Goal: Navigation & Orientation: Find specific page/section

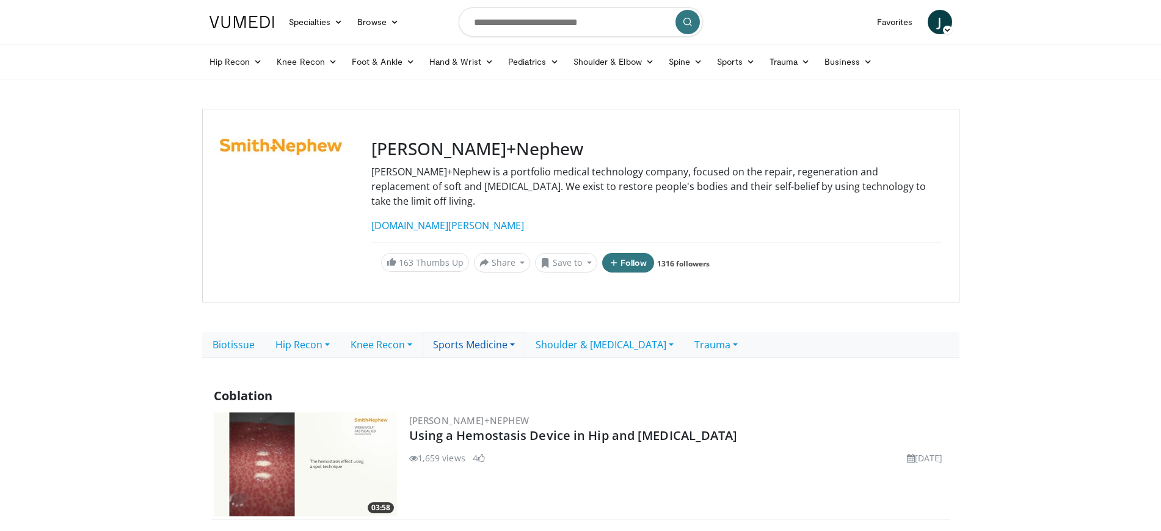
click at [496, 332] on link "Sports Medicine" at bounding box center [474, 345] width 103 height 26
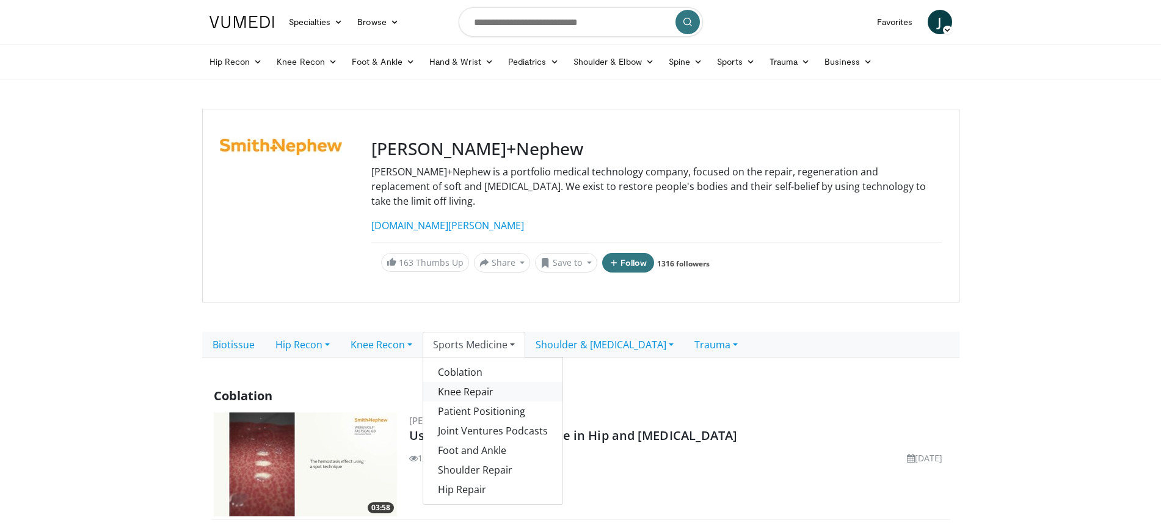
click at [490, 382] on link "Knee Repair" at bounding box center [492, 392] width 139 height 20
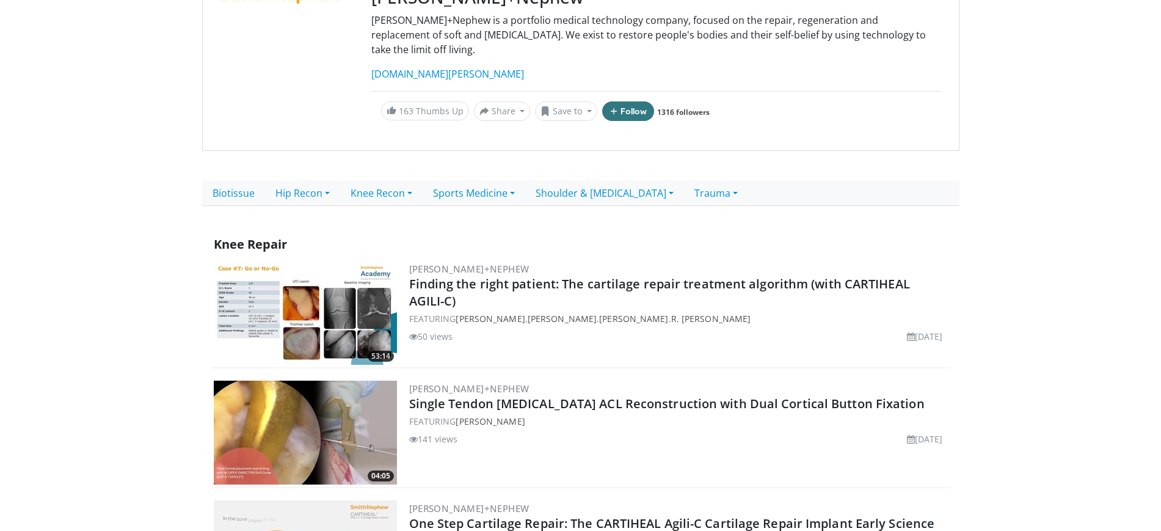
scroll to position [153, 0]
